Goal: Find specific page/section: Find specific page/section

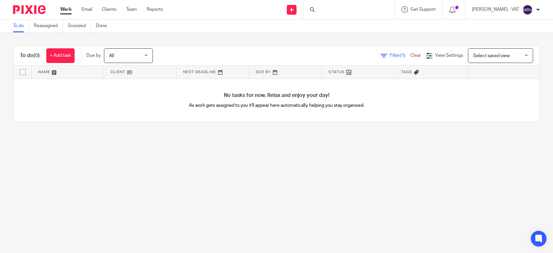
drag, startPoint x: 0, startPoint y: 0, endPoint x: 12, endPoint y: 25, distance: 28.0
click at [12, 25] on div "To do Reassigned Snoozed Done" at bounding box center [61, 26] width 123 height 13
click at [294, 167] on main "To do Reassigned Snoozed Done To do (0) + Add task Due by All All Today Tomorro…" at bounding box center [276, 126] width 553 height 253
click at [347, 7] on div at bounding box center [349, 9] width 91 height 19
click at [339, 11] on div at bounding box center [349, 9] width 91 height 19
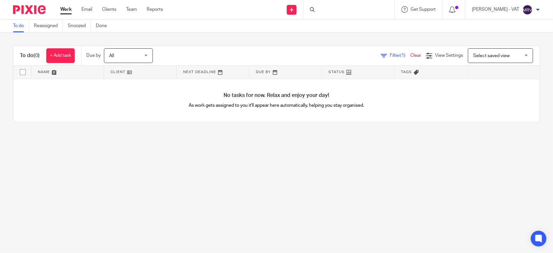
click at [336, 8] on div at bounding box center [349, 9] width 91 height 19
click at [353, 182] on main "To do Reassigned Snoozed Done To do (0) + Add task Due by All All Today Tomorro…" at bounding box center [276, 126] width 553 height 253
click at [334, 10] on input "Search" at bounding box center [346, 11] width 59 height 6
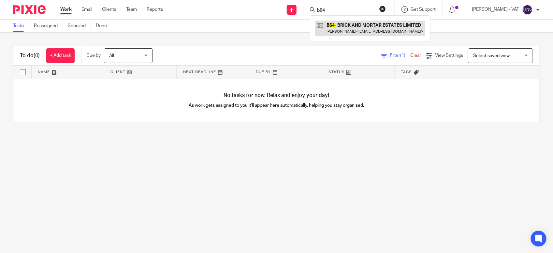
type input "b64"
click at [346, 29] on link at bounding box center [370, 28] width 110 height 15
